Goal: Transaction & Acquisition: Purchase product/service

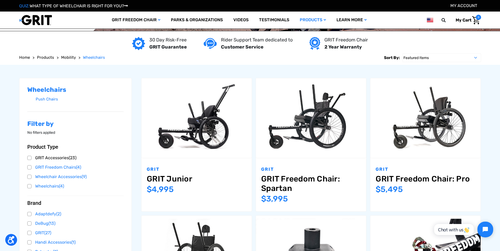
click at [39, 158] on link "GRIT Accessories (23)" at bounding box center [75, 158] width 96 height 8
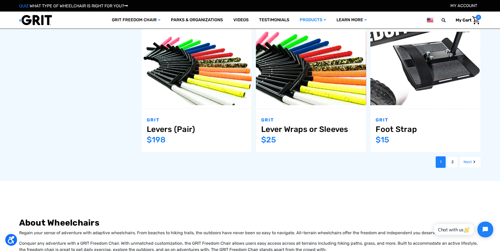
scroll to position [638, 0]
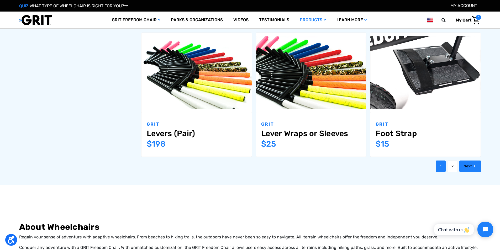
click at [473, 163] on icon "Next" at bounding box center [473, 165] width 5 height 5
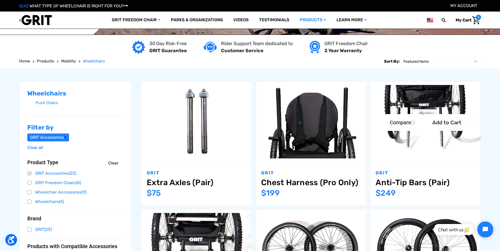
scroll to position [44, 0]
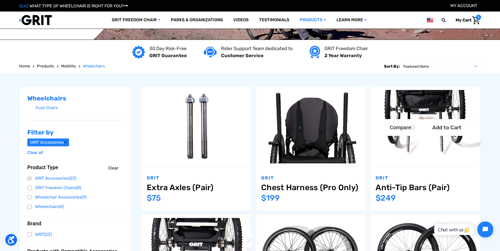
click at [425, 110] on img "Anti-Tip Bars (Pair),$249.00\a" at bounding box center [425, 126] width 110 height 73
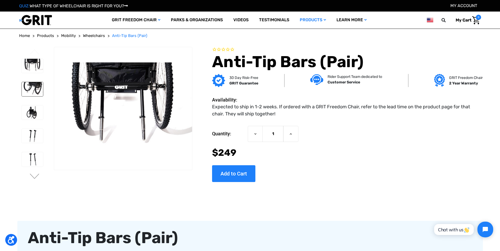
click at [32, 89] on img at bounding box center [32, 89] width 21 height 14
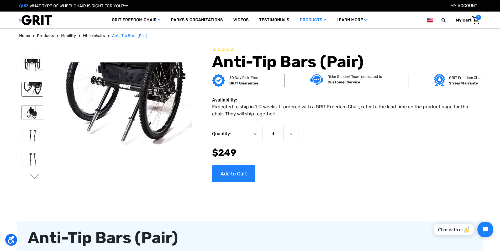
click at [32, 110] on img at bounding box center [32, 112] width 21 height 14
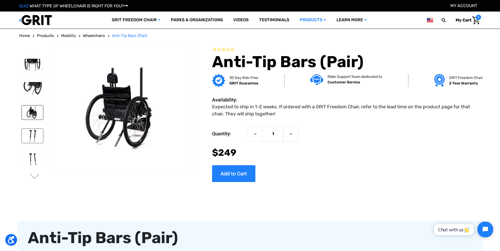
click at [29, 135] on img at bounding box center [32, 136] width 21 height 14
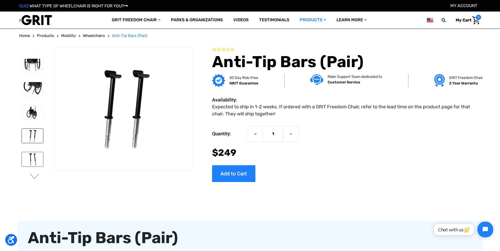
click at [32, 157] on img at bounding box center [32, 159] width 21 height 14
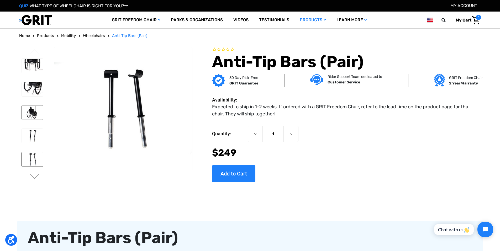
click at [27, 111] on img at bounding box center [32, 112] width 21 height 14
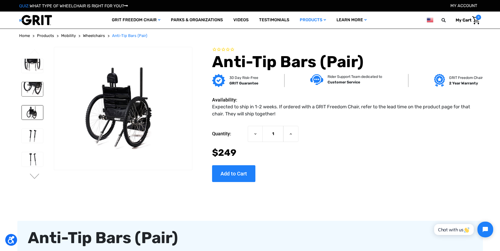
click at [34, 90] on img at bounding box center [32, 89] width 21 height 14
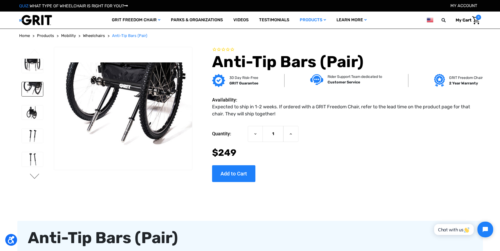
click at [32, 177] on button "Next" at bounding box center [34, 177] width 11 height 6
click at [31, 158] on img at bounding box center [32, 159] width 21 height 14
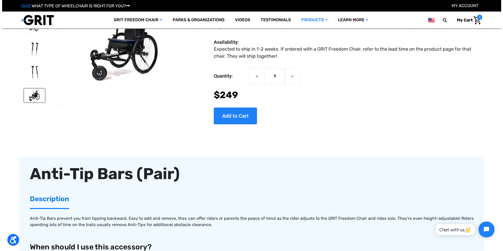
scroll to position [9, 0]
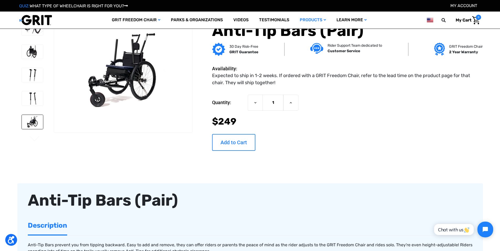
click at [241, 146] on input "Add to Cart" at bounding box center [233, 142] width 43 height 17
type input "Add to Cart"
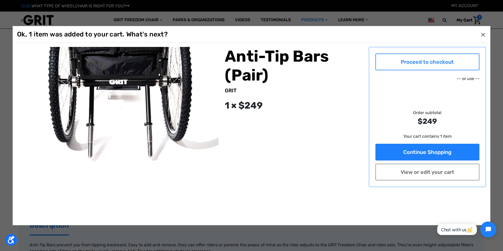
click at [442, 63] on link "Proceed to checkout" at bounding box center [428, 61] width 104 height 17
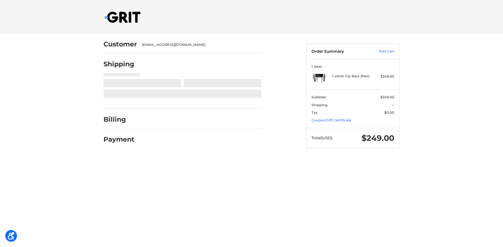
select select "MD"
select select "US"
select select "MD"
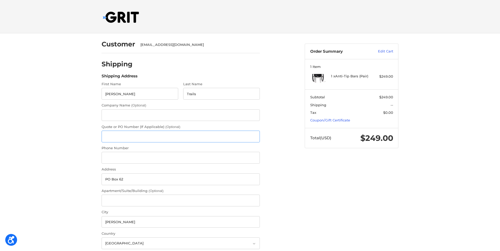
click at [132, 135] on input "Quote or PO Number (If Applicable) (Optional)" at bounding box center [180, 137] width 158 height 12
click at [129, 158] on input "Phone Number" at bounding box center [180, 158] width 158 height 12
type input "3016160848"
click at [86, 171] on div "Customer ed@garretttrails.org Shipping Shipping Address First Name Garrett Last…" at bounding box center [250, 223] width 500 height 380
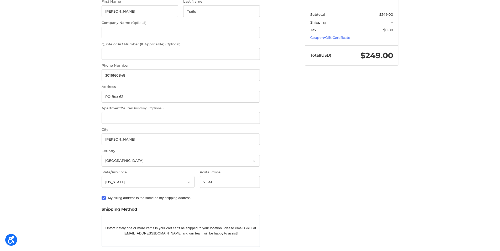
scroll to position [122, 0]
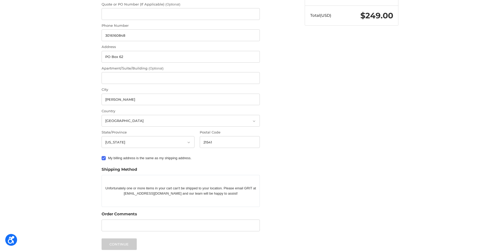
click at [103, 157] on label "My billing address is the same as my shipping address." at bounding box center [180, 158] width 158 height 4
click at [102, 156] on input "My billing address is the same as my shipping address." at bounding box center [101, 156] width 0 height 0
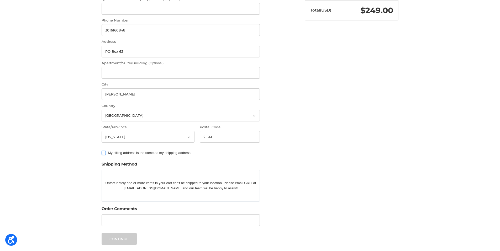
scroll to position [120, 0]
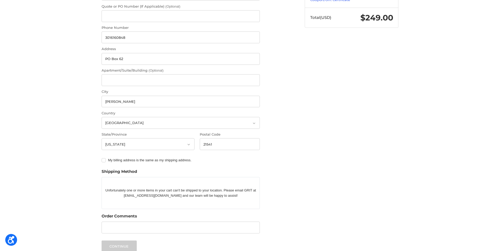
click at [105, 161] on label "My billing address is the same as my shipping address." at bounding box center [180, 160] width 158 height 4
click at [102, 158] on input "My billing address is the same as my shipping address." at bounding box center [101, 158] width 0 height 0
click at [105, 161] on label "My billing address is the same as my shipping address." at bounding box center [180, 160] width 158 height 4
click at [102, 158] on input "My billing address is the same as my shipping address." at bounding box center [101, 158] width 0 height 0
checkbox input "false"
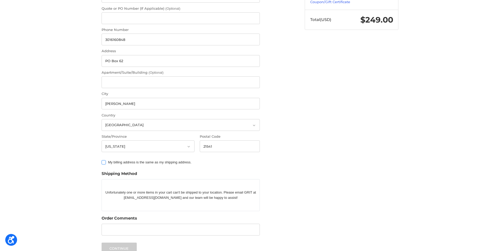
scroll to position [140, 0]
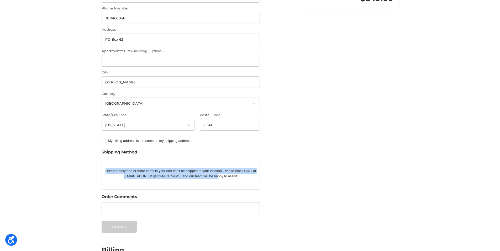
drag, startPoint x: 106, startPoint y: 170, endPoint x: 216, endPoint y: 179, distance: 110.7
click at [224, 180] on p "Unfortunately one or more items in your cart can't be shipped to your location.…" at bounding box center [181, 173] width 158 height 15
copy p "Unfortunately one or more items in your cart can't be shipped to your location.…"
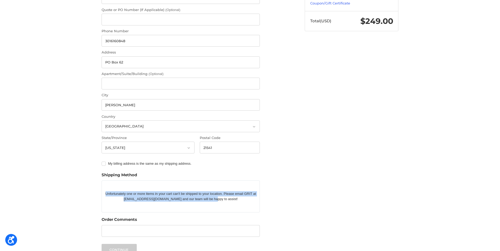
scroll to position [96, 0]
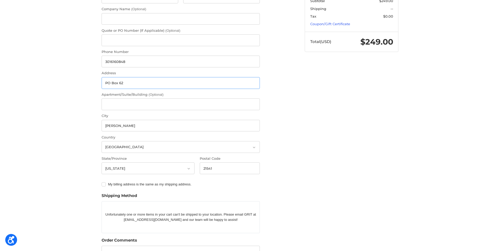
click at [129, 84] on input "PO Box 62" at bounding box center [180, 83] width 158 height 12
drag, startPoint x: 129, startPoint y: 84, endPoint x: 97, endPoint y: 85, distance: 32.0
click at [97, 85] on div "Customer ed@garretttrails.org Shipping Shipping Address First Name Garrett Last…" at bounding box center [250, 132] width 315 height 390
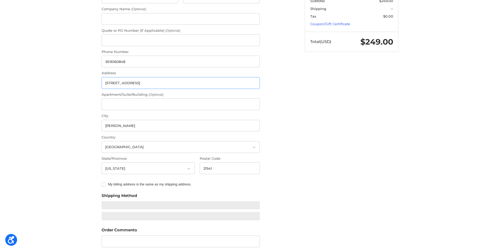
type input "50 Kates Mountain Road"
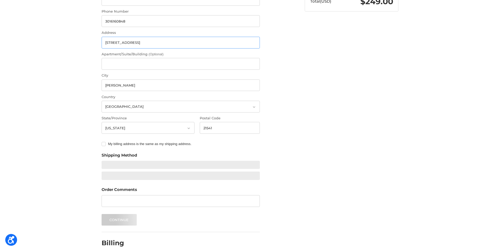
scroll to position [140, 0]
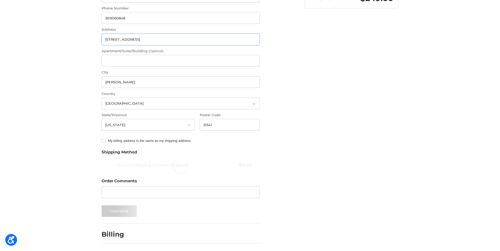
radio input "true"
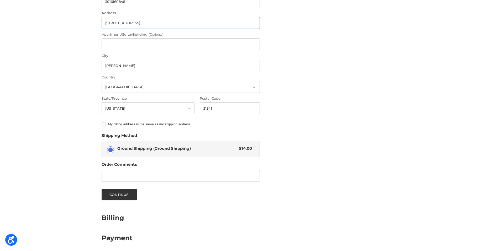
scroll to position [157, 0]
click at [109, 194] on button "Continue" at bounding box center [118, 194] width 35 height 12
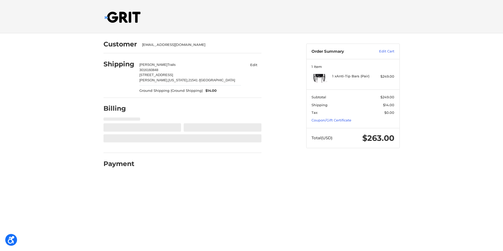
select select "US"
select select "MD"
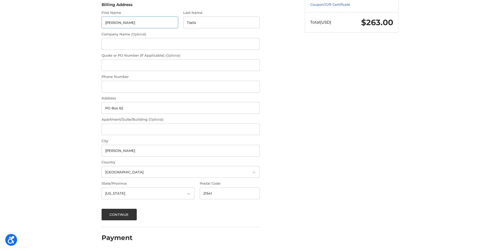
scroll to position [116, 0]
click at [116, 215] on button "Continue" at bounding box center [118, 214] width 35 height 12
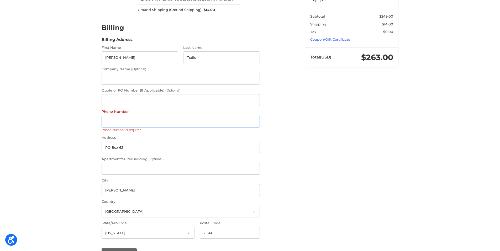
scroll to position [76, 0]
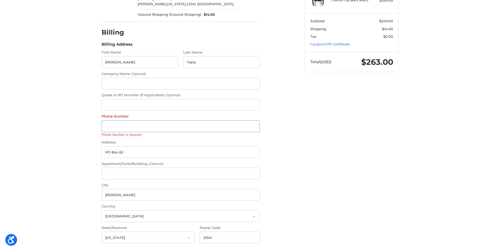
click at [107, 129] on input "Phone Number" at bounding box center [180, 126] width 158 height 12
type input "13016160848"
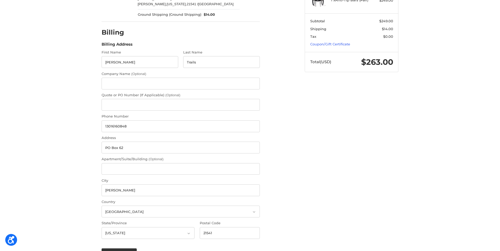
click at [77, 214] on div "Customer ed@garretttrails.org Shipping Garrett Trails 3016160848 50 Kates Mount…" at bounding box center [250, 124] width 500 height 334
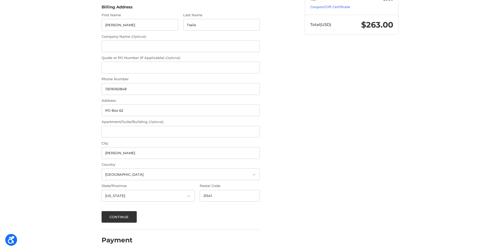
scroll to position [116, 0]
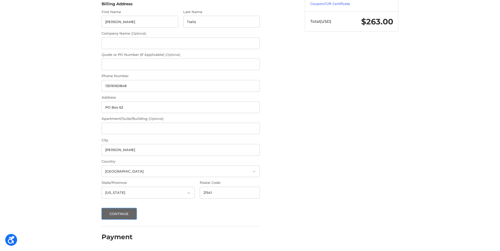
click at [109, 213] on button "Continue" at bounding box center [118, 214] width 35 height 12
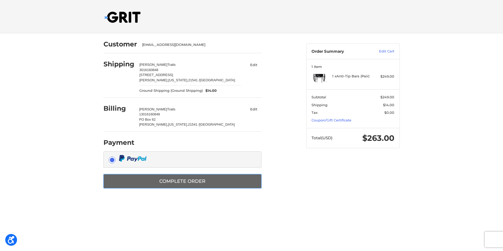
click at [162, 179] on button "Complete order" at bounding box center [183, 181] width 158 height 14
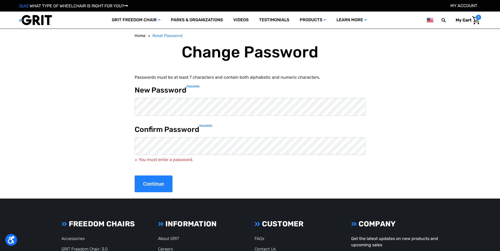
click at [109, 98] on div "Home Reset Password Change Password Passwords must be at least 7 characters and…" at bounding box center [250, 112] width 462 height 159
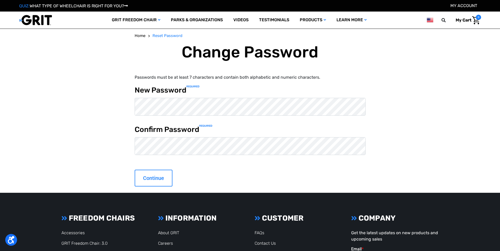
click at [157, 178] on input "Continue" at bounding box center [154, 178] width 38 height 17
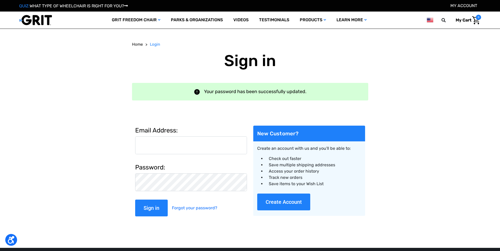
click at [162, 146] on input "Email Address:" at bounding box center [191, 145] width 112 height 18
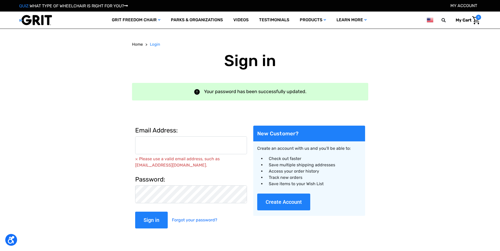
type input "[EMAIL_ADDRESS][DOMAIN_NAME]"
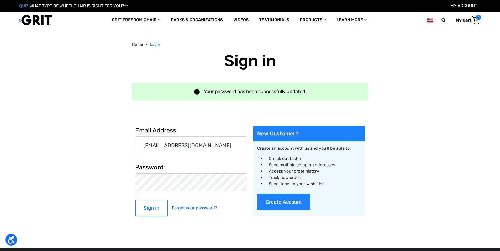
click at [156, 207] on input "Sign in" at bounding box center [151, 208] width 33 height 17
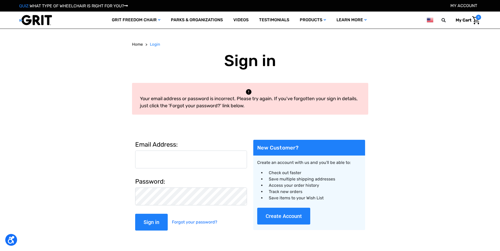
type input "[EMAIL_ADDRESS][DOMAIN_NAME]"
click at [150, 223] on input "Sign in" at bounding box center [151, 222] width 33 height 17
